Goal: Find contact information: Find contact information

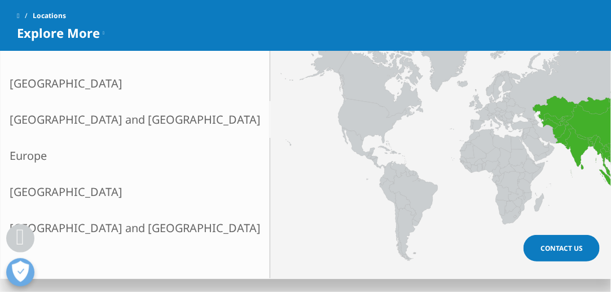
click at [17, 117] on link "[GEOGRAPHIC_DATA] and [GEOGRAPHIC_DATA]" at bounding box center [135, 120] width 269 height 36
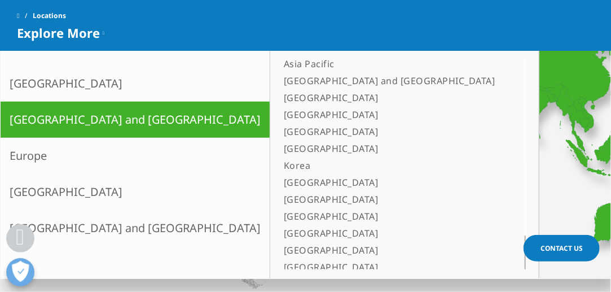
click at [279, 254] on link "[GEOGRAPHIC_DATA]" at bounding box center [390, 249] width 222 height 17
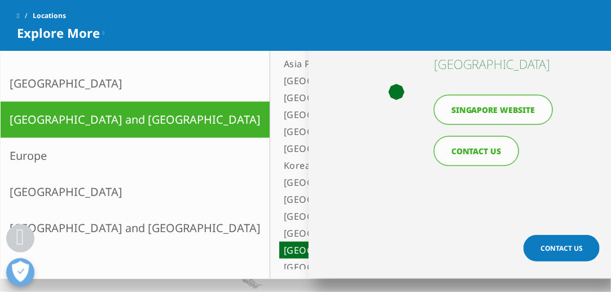
click at [501, 104] on link "Singapore website" at bounding box center [493, 110] width 119 height 30
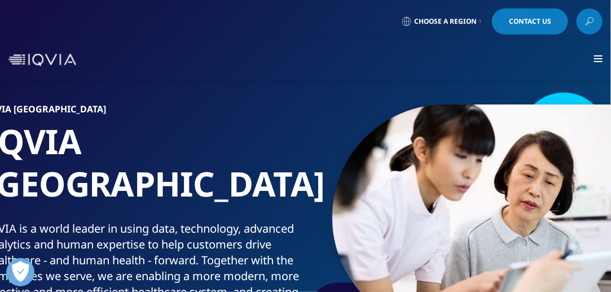
drag, startPoint x: 615, startPoint y: 37, endPoint x: 618, endPoint y: -19, distance: 55.3
click at [521, 23] on span "Contact Us" at bounding box center [530, 21] width 42 height 7
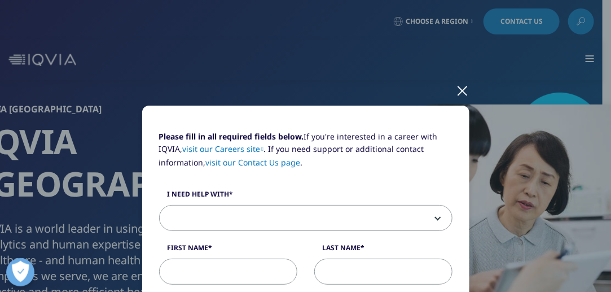
click at [460, 93] on div at bounding box center [462, 89] width 13 height 31
